Goal: Task Accomplishment & Management: Manage account settings

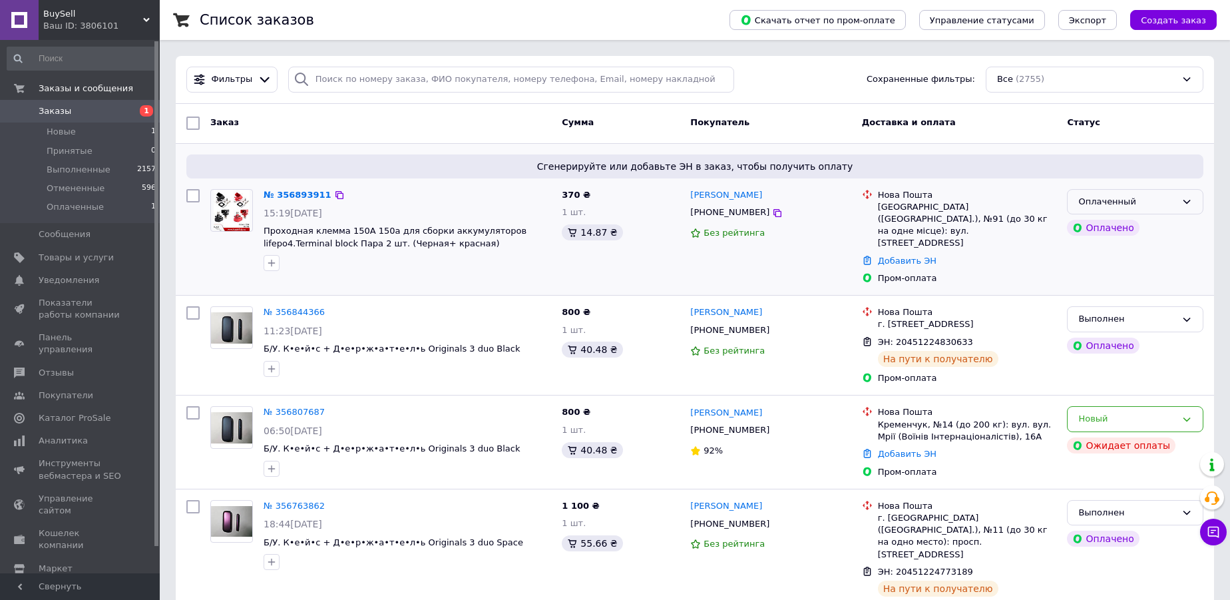
click at [1143, 202] on div "Оплаченный" at bounding box center [1127, 202] width 98 height 14
drag, startPoint x: 1101, startPoint y: 226, endPoint x: 994, endPoint y: 211, distance: 108.1
click at [1099, 226] on li "Принят" at bounding box center [1134, 229] width 135 height 25
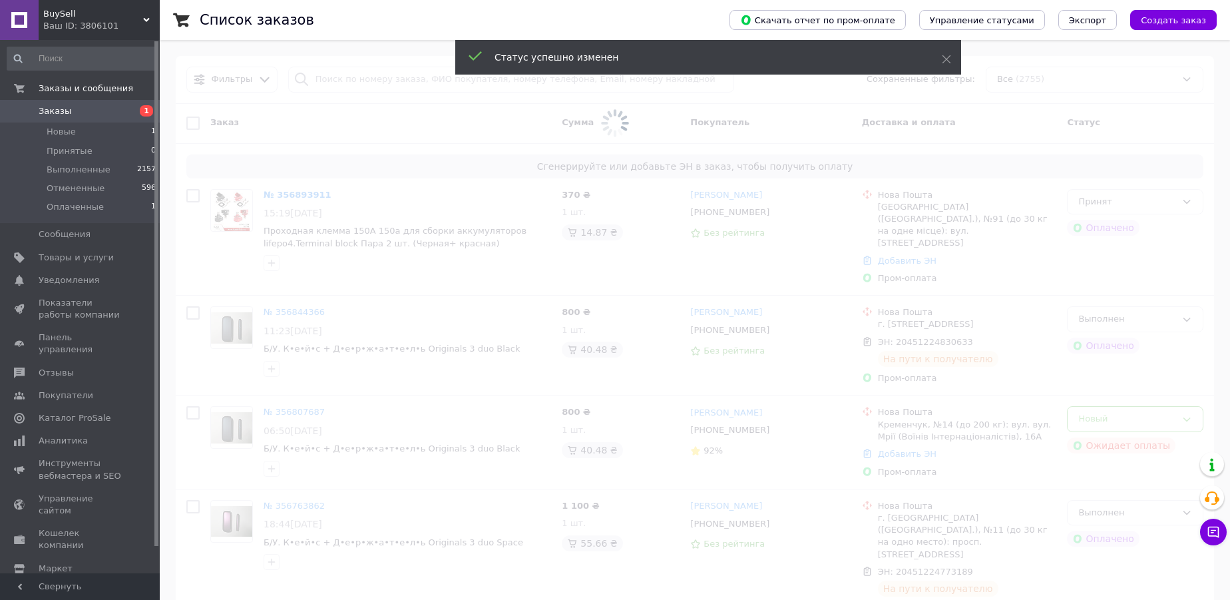
click at [303, 194] on span at bounding box center [615, 123] width 1230 height 247
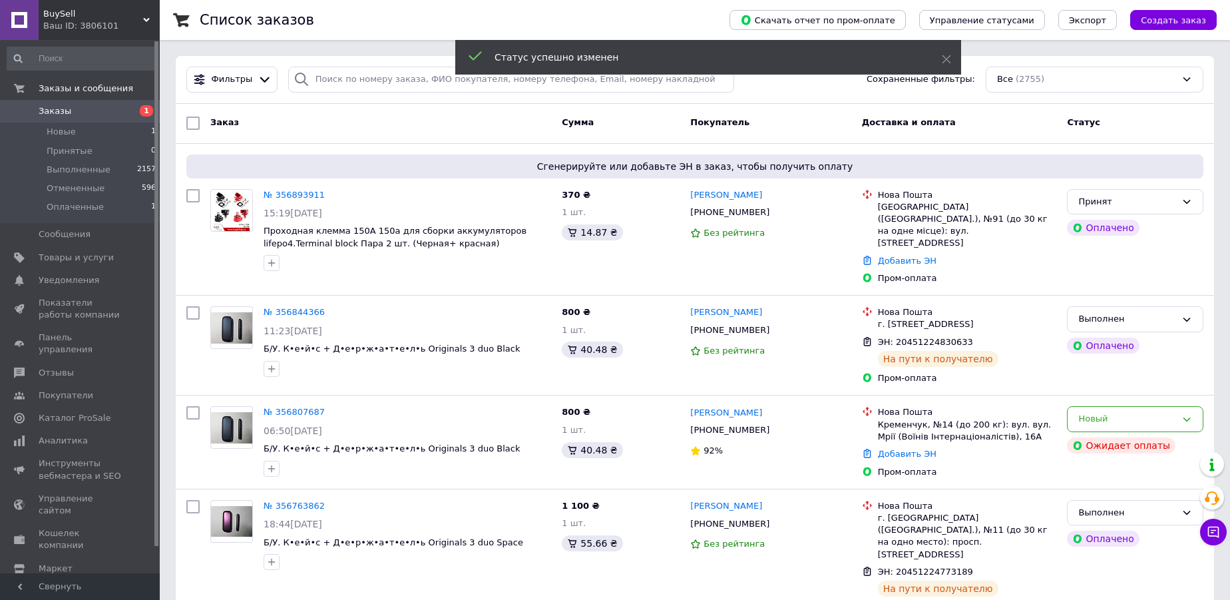
click at [303, 195] on link "№ 356893911" at bounding box center [294, 195] width 61 height 10
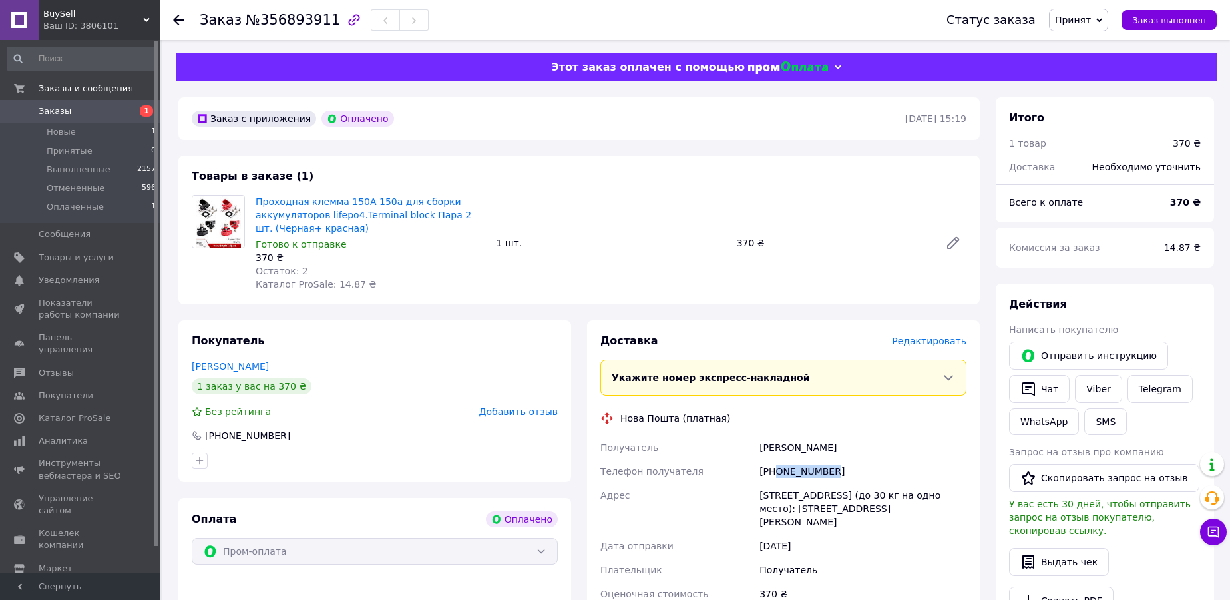
drag, startPoint x: 829, startPoint y: 467, endPoint x: 775, endPoint y: 471, distance: 54.0
click at [775, 471] on div "[PHONE_NUMBER]" at bounding box center [863, 471] width 212 height 24
copy div "0962342214"
click at [1115, 106] on div "Итого 1 товар 370 ₴ Доставка Необходимо уточнить" at bounding box center [1105, 135] width 218 height 77
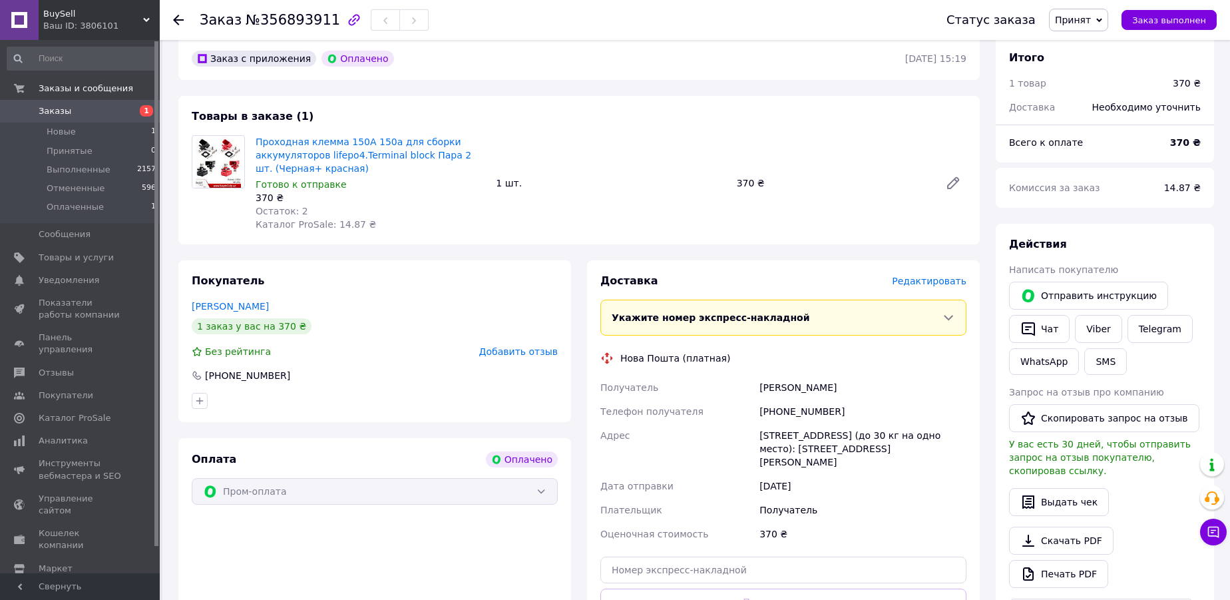
scroll to position [60, 0]
drag, startPoint x: 843, startPoint y: 389, endPoint x: 759, endPoint y: 385, distance: 84.6
click at [759, 385] on div "Забашта Дмитрий" at bounding box center [863, 387] width 212 height 24
copy div "Забашта Дмитрий"
click at [1187, 260] on div "Действия Написать покупателю   Отправить инструкцию   Чат Viber Telegram WhatsA…" at bounding box center [1105, 431] width 192 height 389
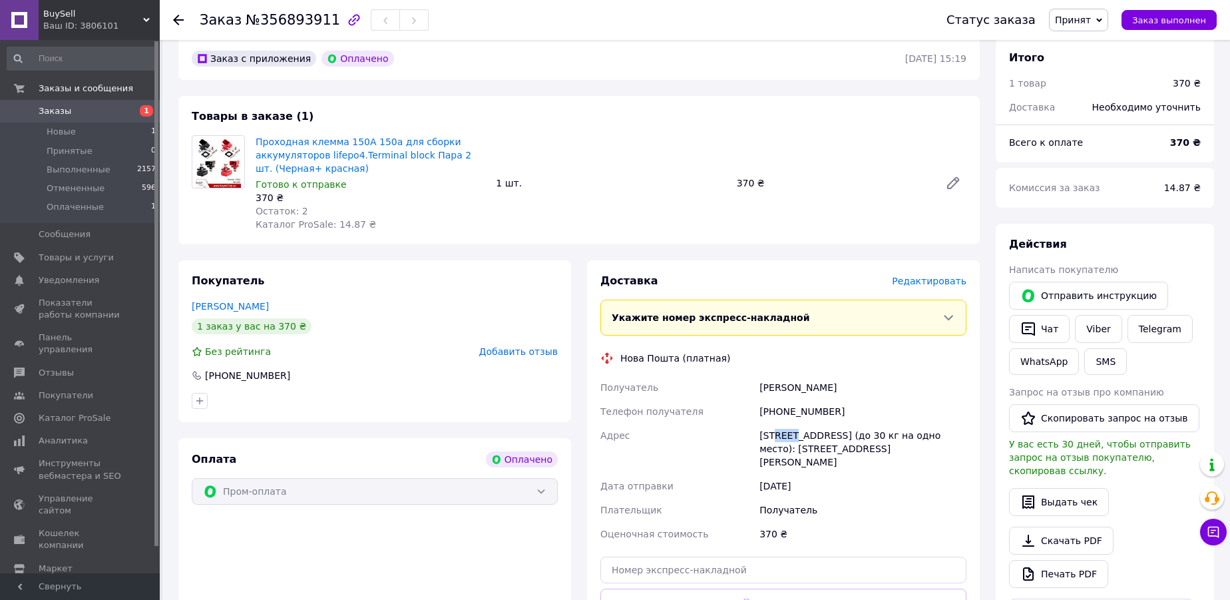
drag, startPoint x: 787, startPoint y: 434, endPoint x: 768, endPoint y: 434, distance: 18.6
click at [768, 434] on div "[STREET_ADDRESS] (до 30 кг на одно место): [STREET_ADDRESS][PERSON_NAME]" at bounding box center [863, 448] width 212 height 51
copy div "Киев"
click at [1163, 241] on div "Действия" at bounding box center [1105, 244] width 192 height 15
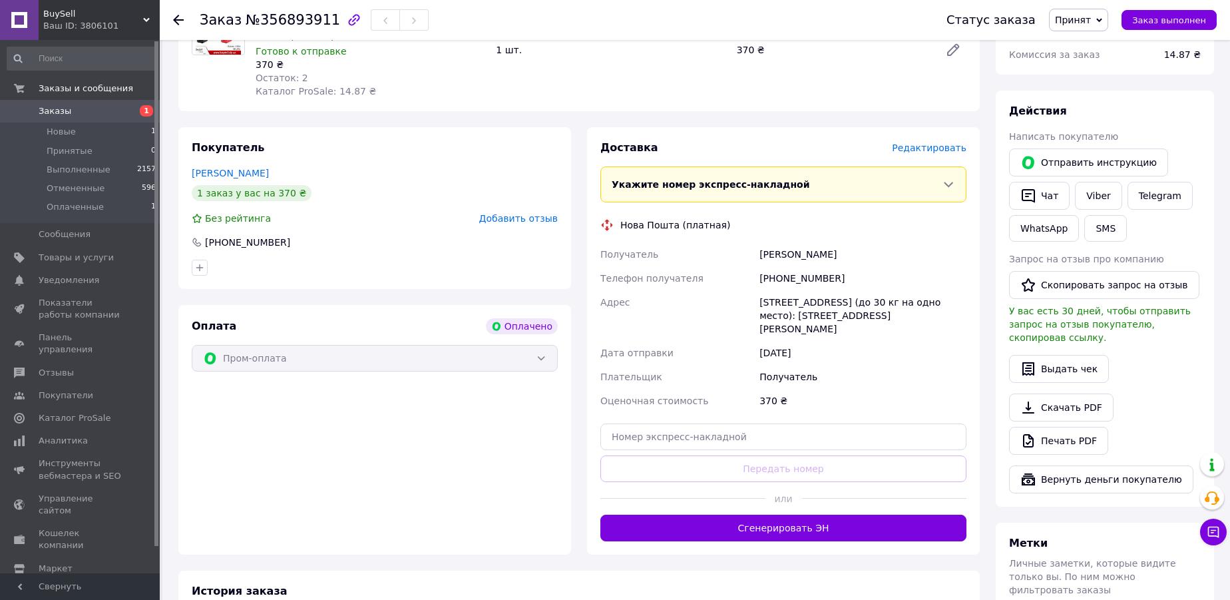
scroll to position [242, 0]
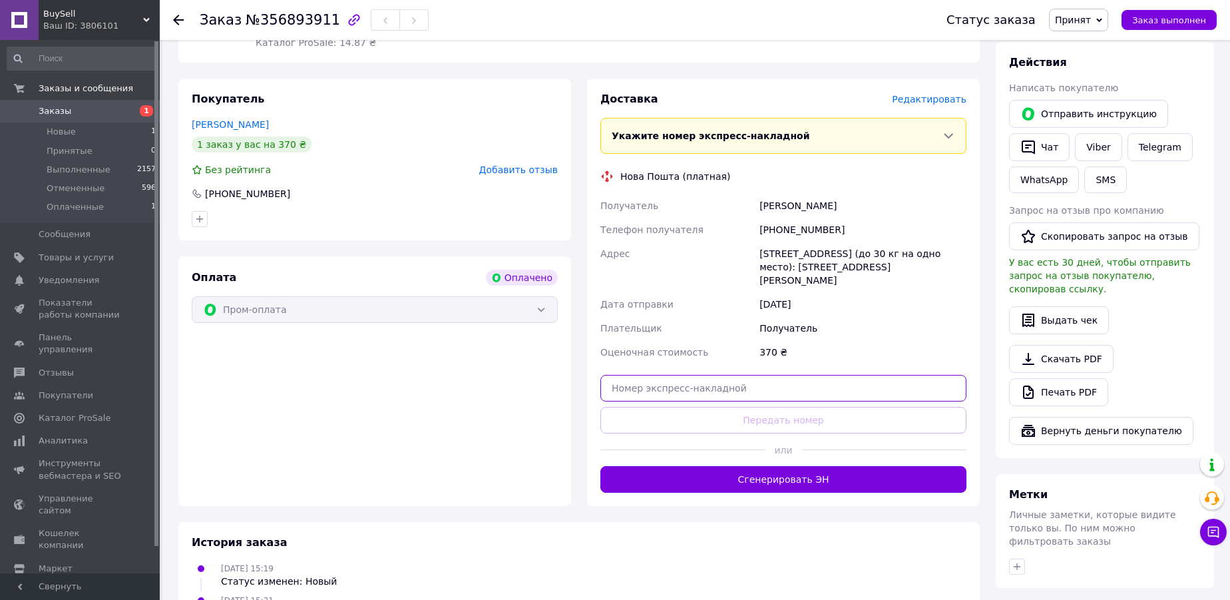
click at [756, 375] on input "text" at bounding box center [783, 388] width 366 height 27
paste input "20451225221224"
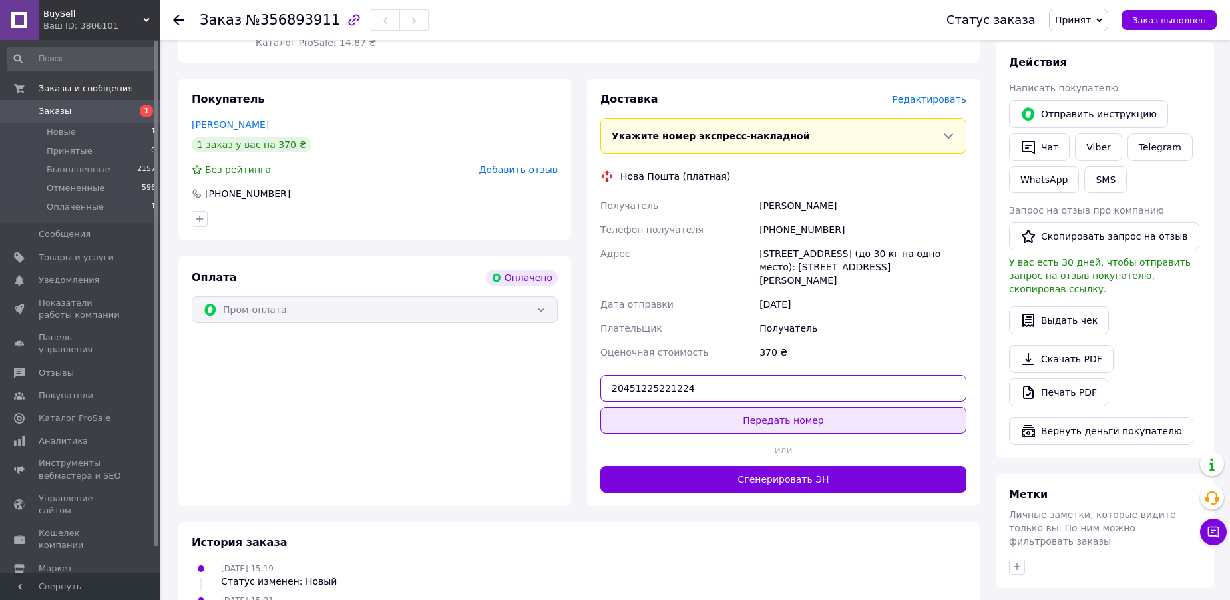
type input "20451225221224"
click at [772, 407] on button "Передать номер" at bounding box center [783, 420] width 366 height 27
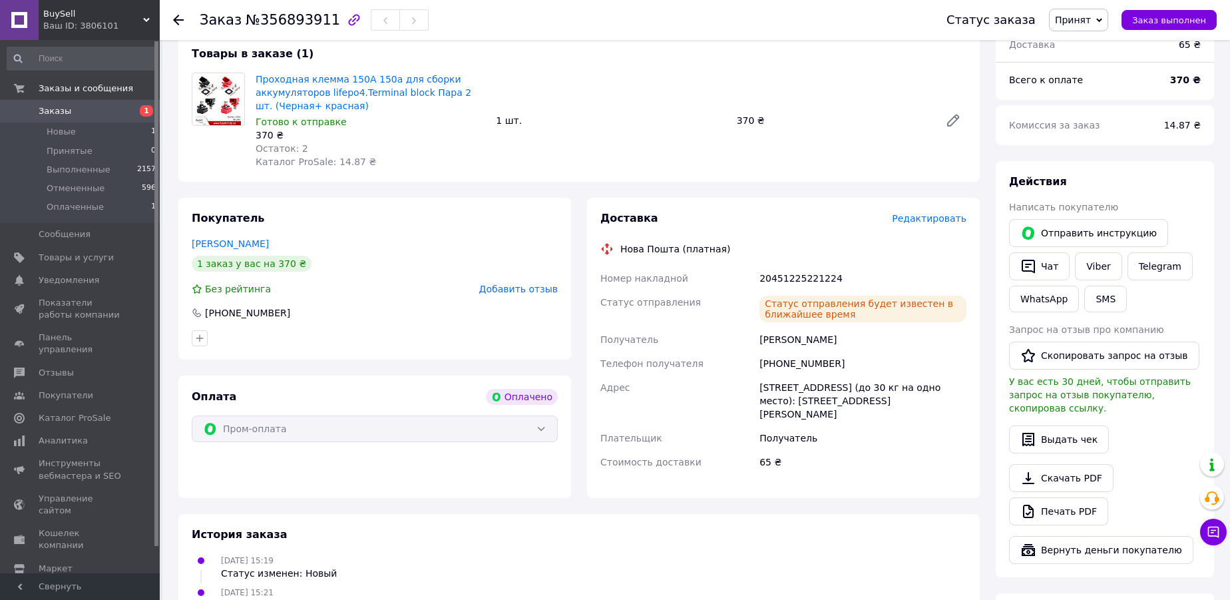
scroll to position [60, 0]
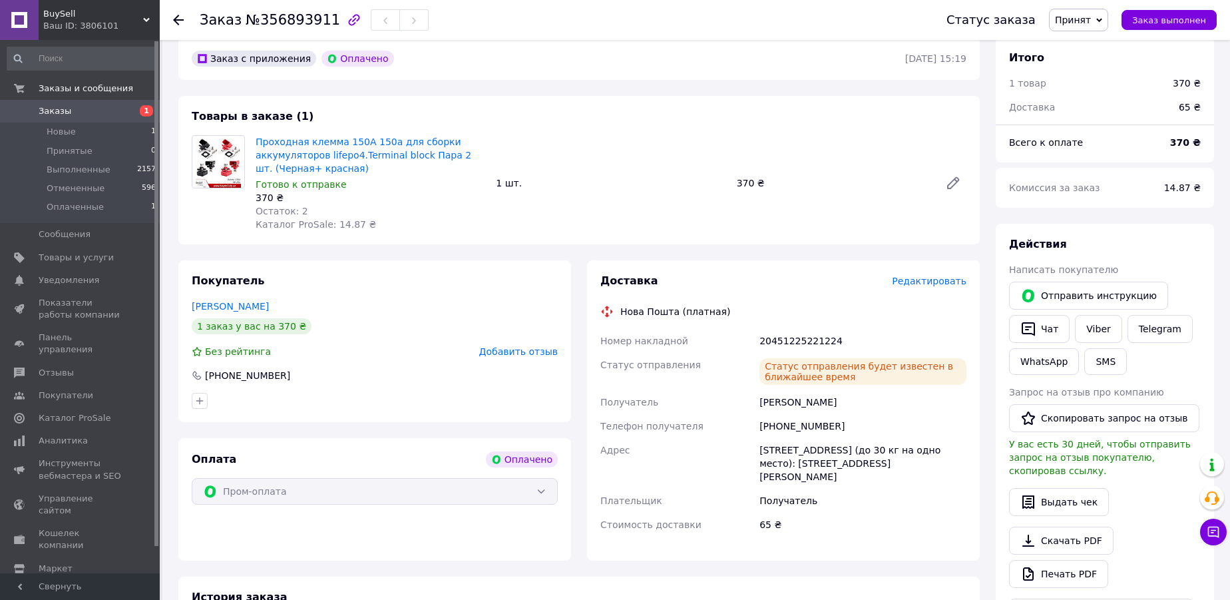
click at [181, 21] on icon at bounding box center [178, 20] width 11 height 11
